Goal: Navigation & Orientation: Find specific page/section

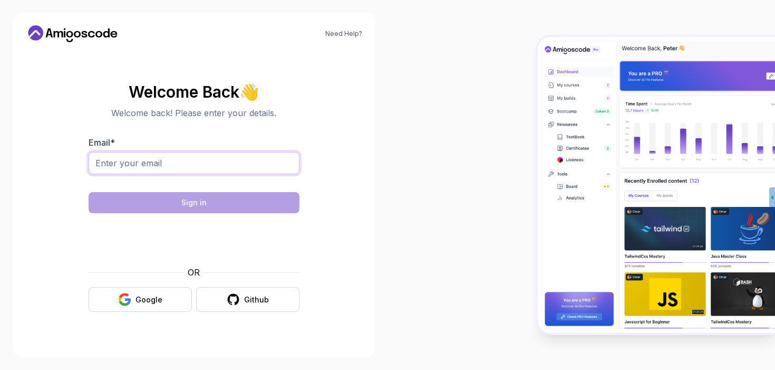
click at [124, 169] on input "Email *" at bounding box center [194, 163] width 211 height 22
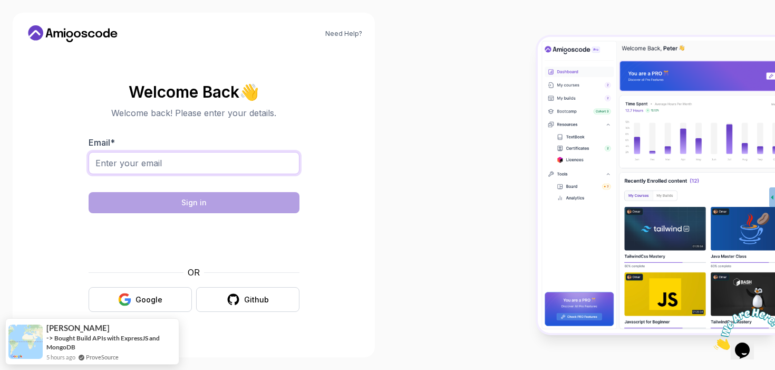
type input "[EMAIL_ADDRESS][DOMAIN_NAME]"
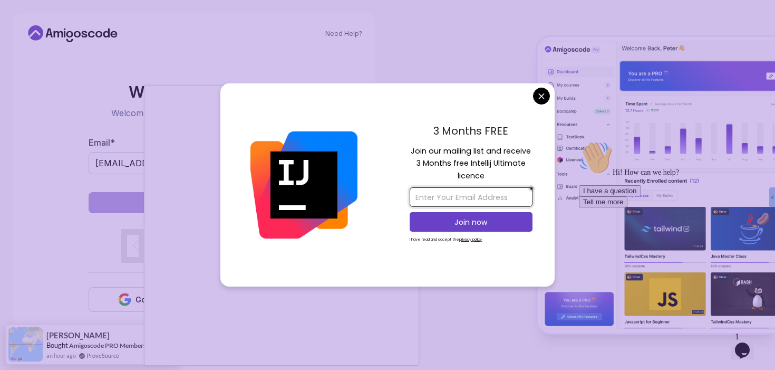
click at [461, 193] on input "email" at bounding box center [471, 197] width 123 height 20
type input "[EMAIL_ADDRESS][DOMAIN_NAME]"
click at [483, 222] on p "Join now" at bounding box center [471, 222] width 100 height 11
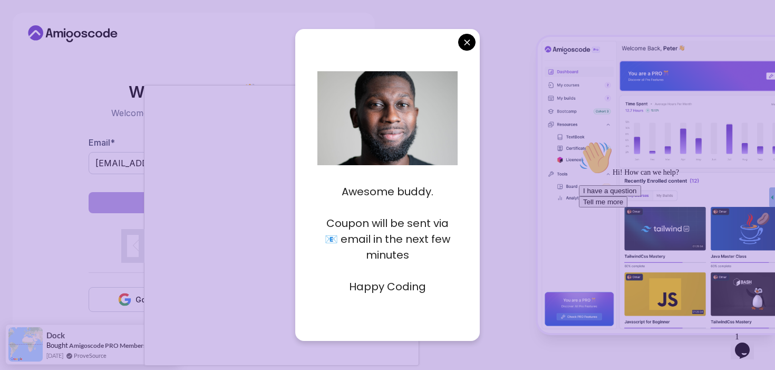
click at [473, 34] on div "Awesome buddy. Coupon will be sent via 📧 email in the next few minutes Happy Co…" at bounding box center [387, 184] width 185 height 311
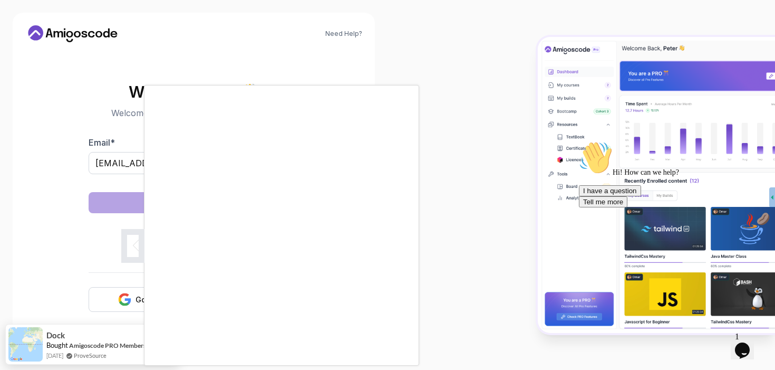
click at [468, 47] on body "Need Help? Welcome Back 👋 Welcome back! Please enter your details. Email * [EMA…" at bounding box center [387, 185] width 775 height 370
click at [462, 222] on div at bounding box center [387, 185] width 775 height 370
click at [72, 35] on div at bounding box center [387, 185] width 775 height 370
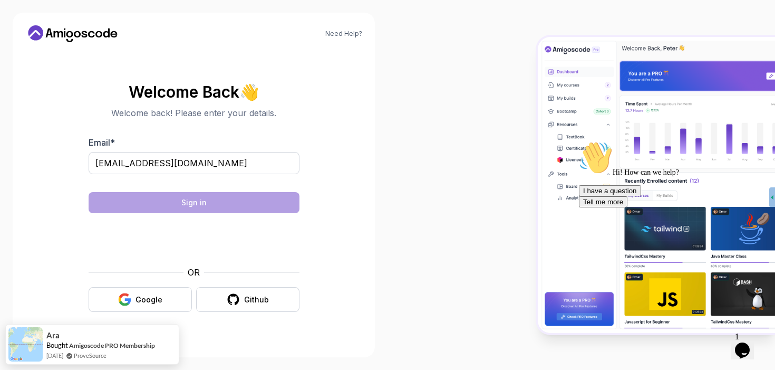
click at [72, 35] on icon at bounding box center [69, 34] width 7 height 6
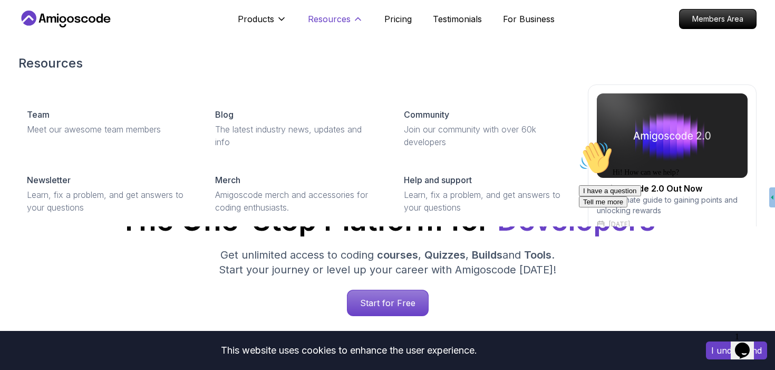
click at [354, 15] on icon at bounding box center [358, 19] width 11 height 11
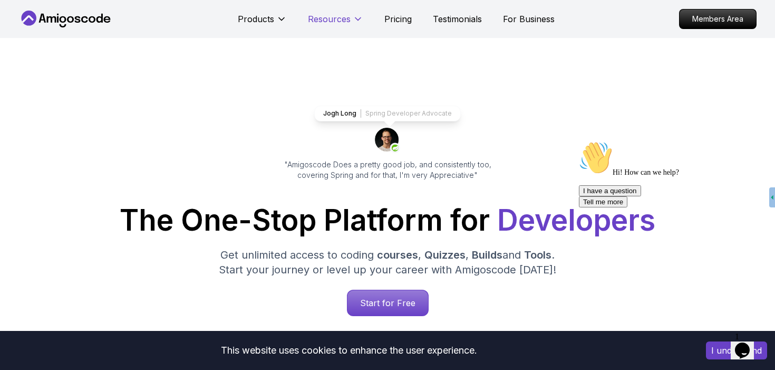
click at [354, 15] on icon at bounding box center [358, 19] width 11 height 11
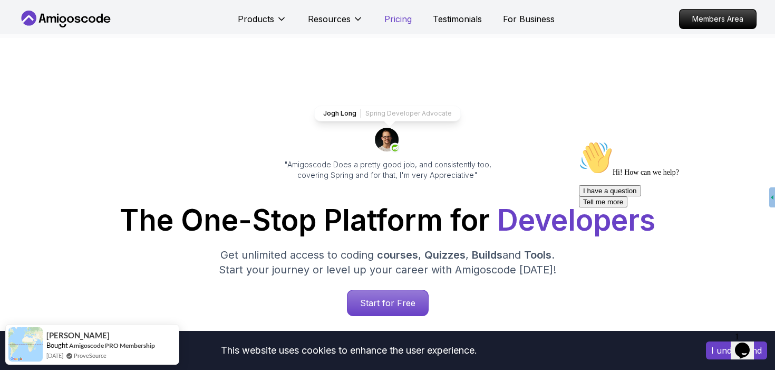
click at [391, 14] on p "Pricing" at bounding box center [398, 19] width 27 height 13
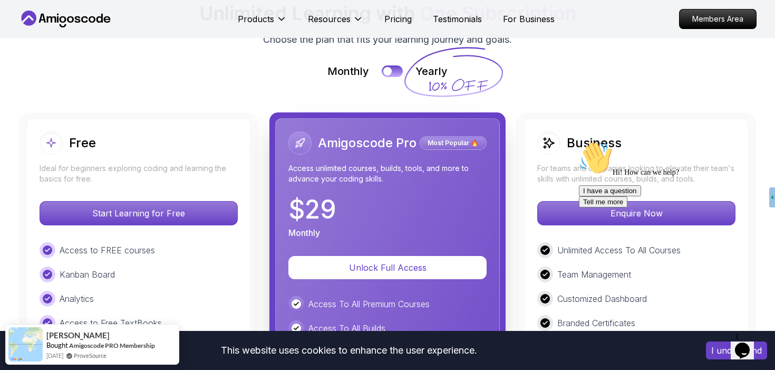
scroll to position [2351, 0]
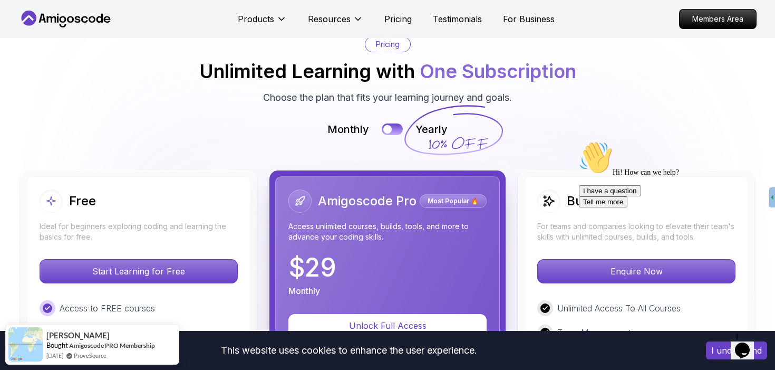
click at [60, 19] on icon at bounding box center [63, 19] width 7 height 6
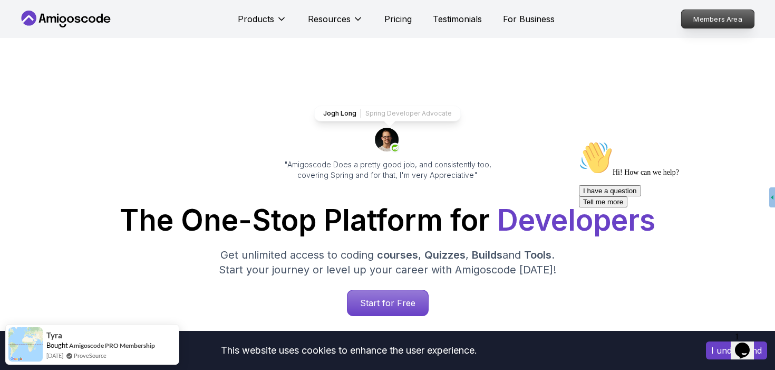
click at [709, 19] on p "Members Area" at bounding box center [718, 19] width 73 height 18
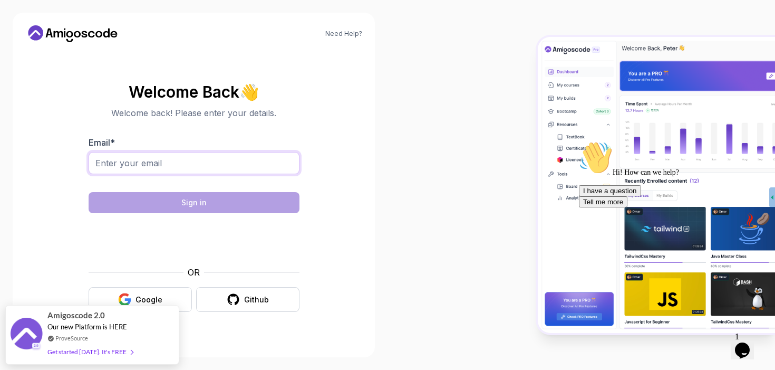
click at [183, 158] on input "Email *" at bounding box center [194, 163] width 211 height 22
type input "[EMAIL_ADDRESS][DOMAIN_NAME]"
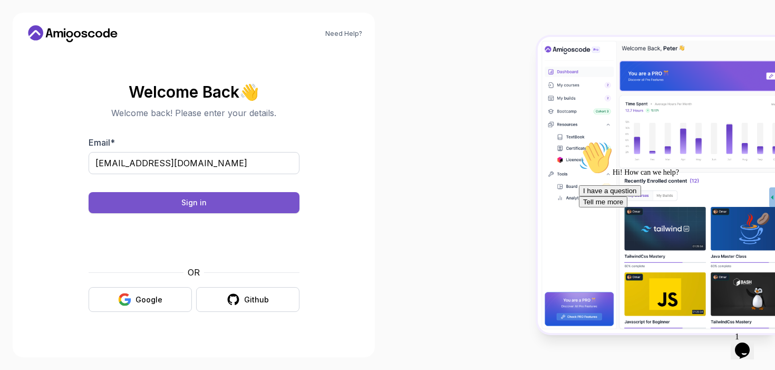
click at [219, 202] on button "Sign in" at bounding box center [194, 202] width 211 height 21
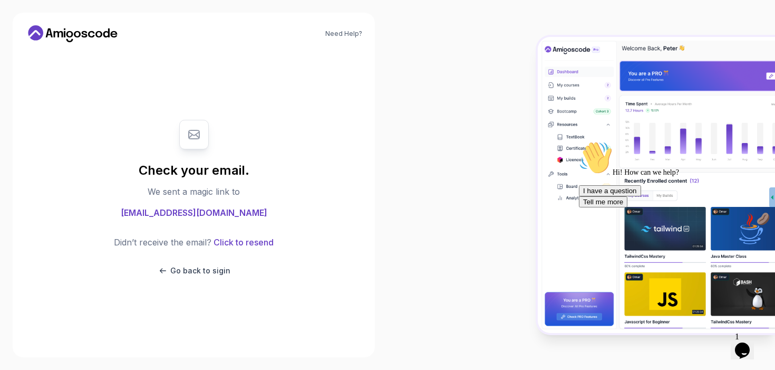
click at [426, 81] on div at bounding box center [582, 185] width 388 height 370
click at [737, 347] on div "Opens Chat This icon Opens the chat window." at bounding box center [742, 350] width 17 height 17
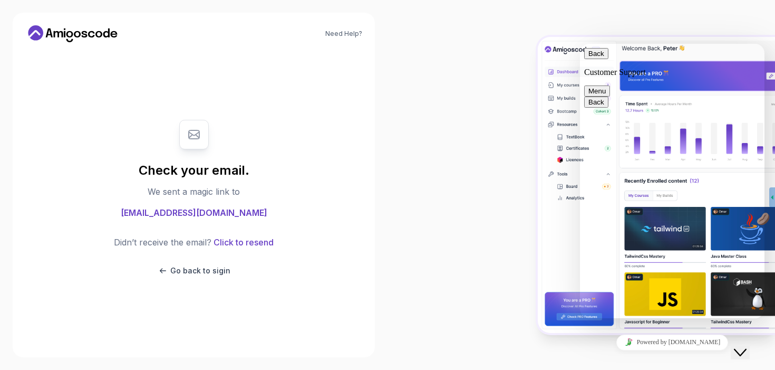
click at [450, 237] on div at bounding box center [582, 185] width 388 height 370
click at [492, 80] on div at bounding box center [582, 185] width 388 height 370
click at [744, 346] on icon "Close Chat This icon closes the chat window." at bounding box center [740, 352] width 13 height 13
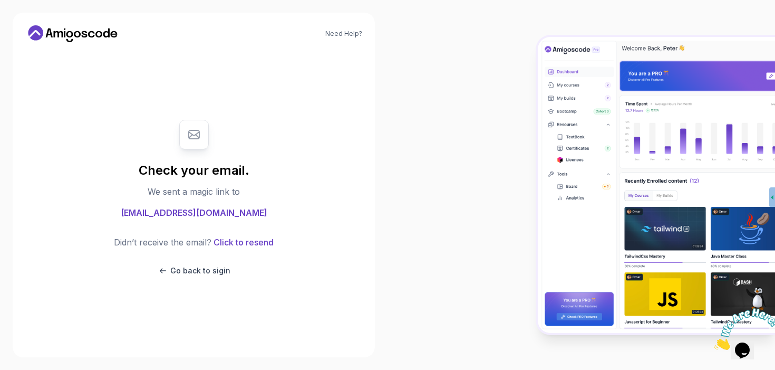
click at [738, 333] on img at bounding box center [746, 329] width 65 height 42
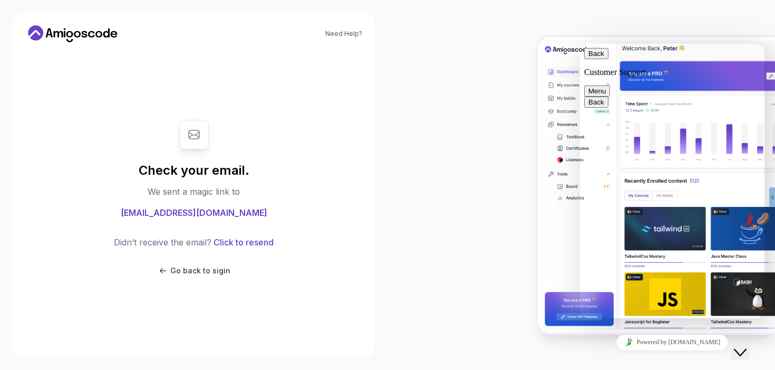
click at [702, 343] on link "Powered by [DOMAIN_NAME]" at bounding box center [673, 342] width 112 height 16
click at [390, 164] on div at bounding box center [582, 185] width 388 height 370
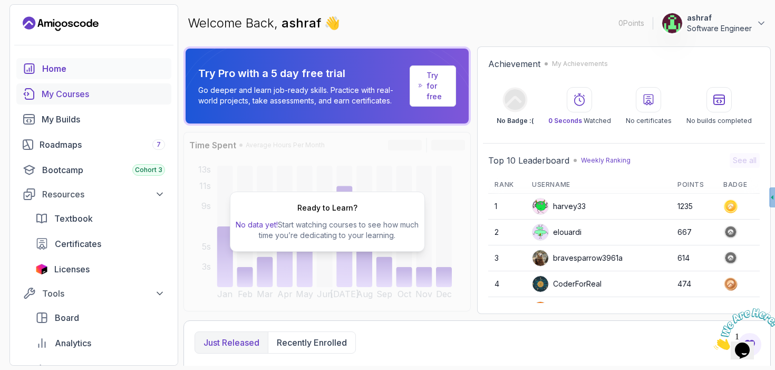
click at [73, 85] on link "My Courses" at bounding box center [93, 93] width 155 height 21
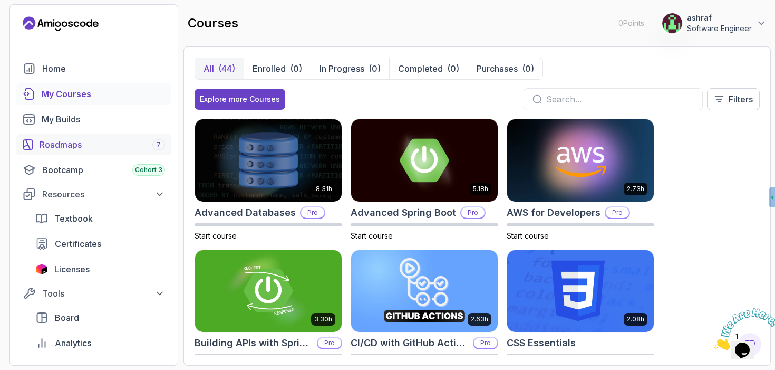
click at [83, 147] on div "Roadmaps 7" at bounding box center [103, 144] width 126 height 13
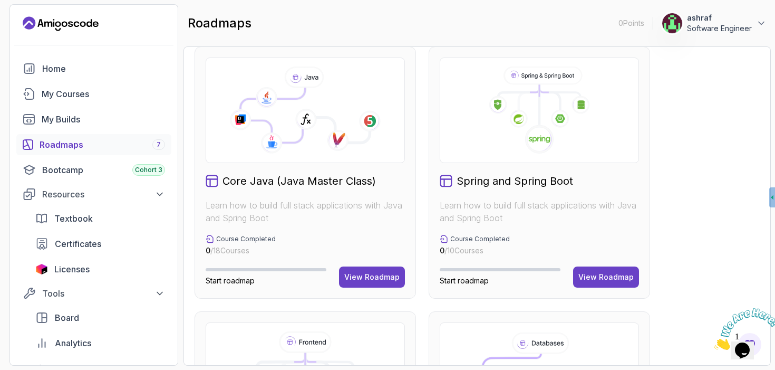
click at [741, 23] on p "ashraf" at bounding box center [719, 18] width 65 height 11
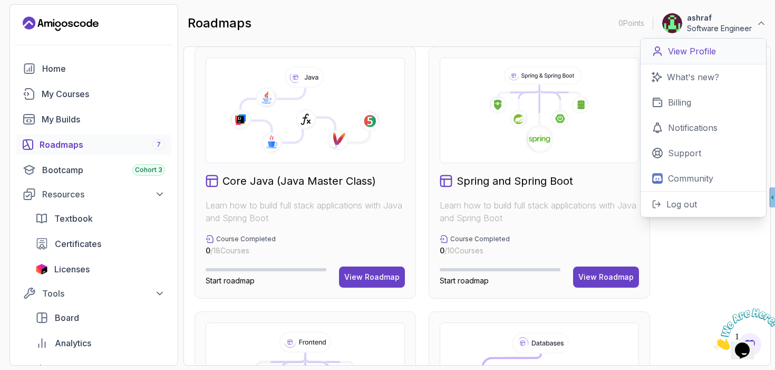
click at [714, 55] on p "View Profile" at bounding box center [692, 51] width 48 height 13
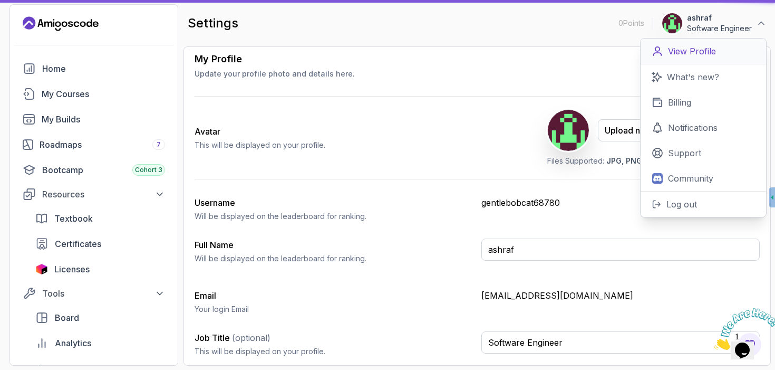
scroll to position [57, 0]
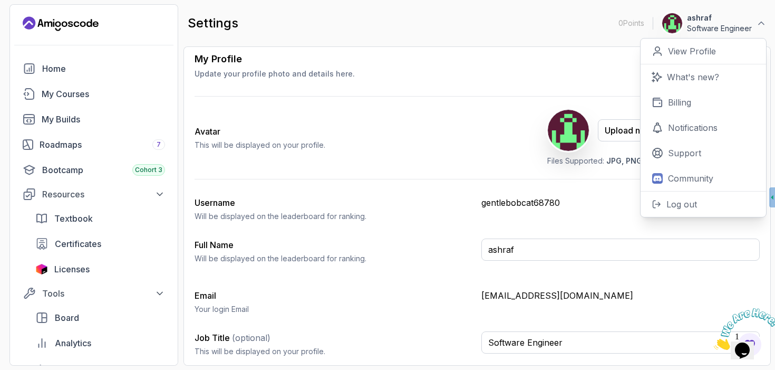
click at [488, 133] on div "Avatar This will be displayed on your profile. Upload new Picture Delete Files …" at bounding box center [477, 138] width 565 height 82
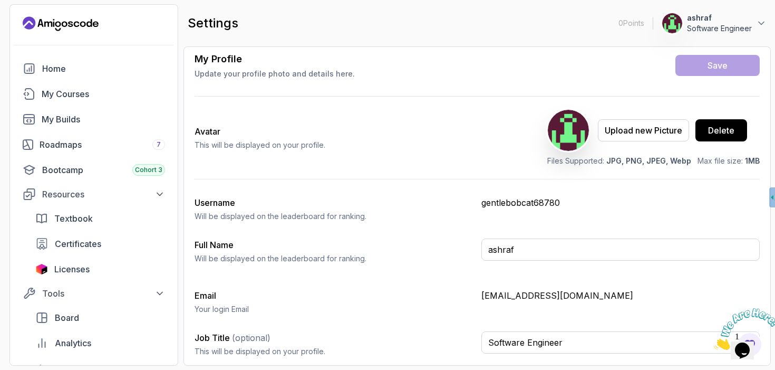
click at [467, 149] on div "Avatar This will be displayed on your profile. Upload new Picture Delete Files …" at bounding box center [477, 138] width 565 height 82
click at [69, 119] on div "My Builds" at bounding box center [103, 119] width 123 height 13
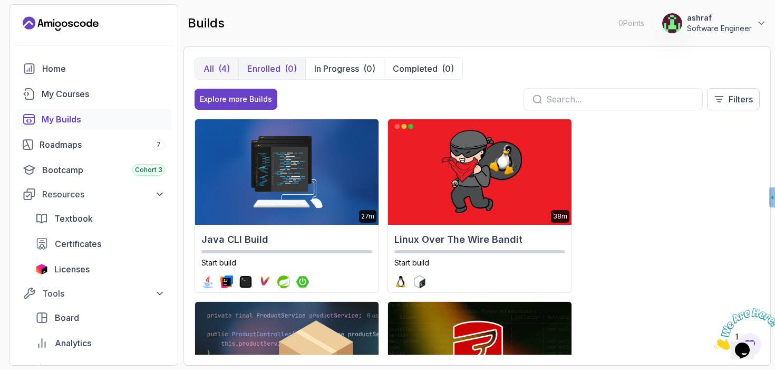
click at [272, 69] on p "Enrolled" at bounding box center [263, 68] width 33 height 13
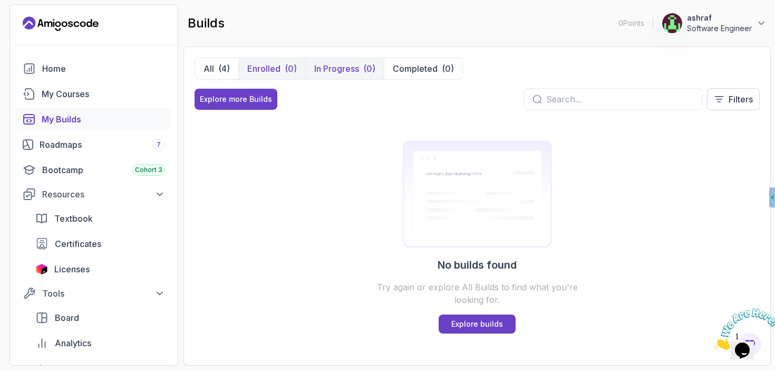
click at [339, 76] on button "In Progress (0)" at bounding box center [344, 68] width 79 height 21
click at [417, 73] on p "Completed" at bounding box center [415, 68] width 45 height 13
click at [51, 74] on div "Home" at bounding box center [103, 68] width 123 height 13
